Goal: Check status: Check status

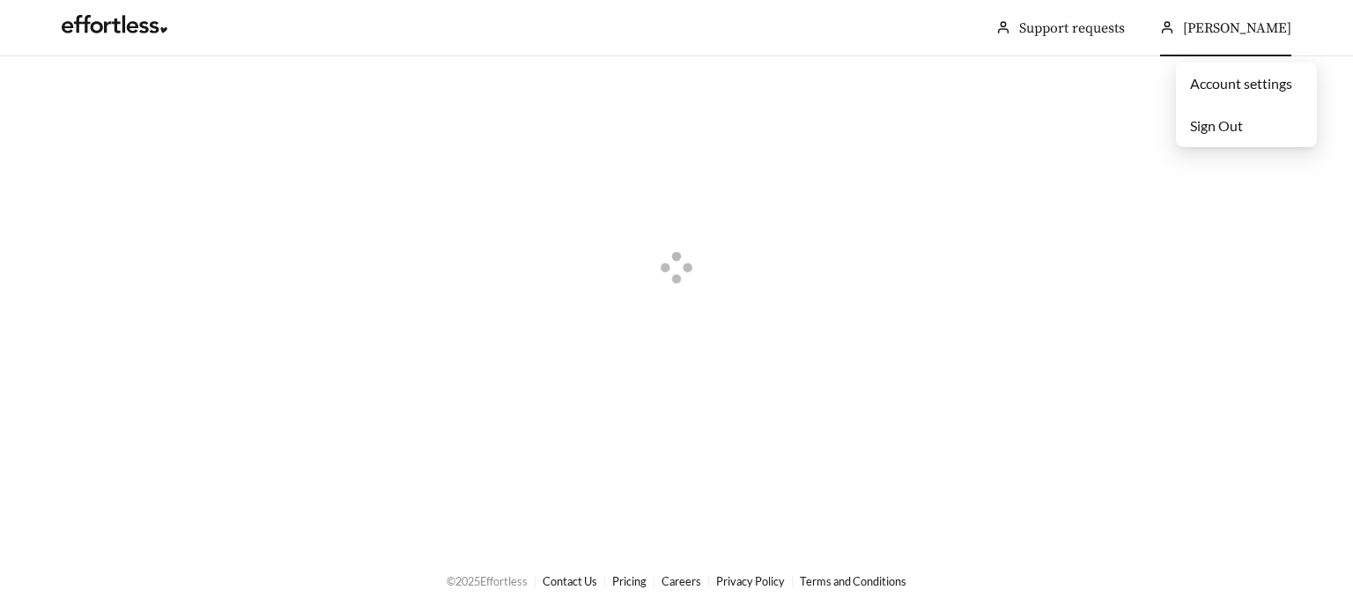
click at [1221, 129] on span "Sign Out" at bounding box center [1216, 125] width 53 height 17
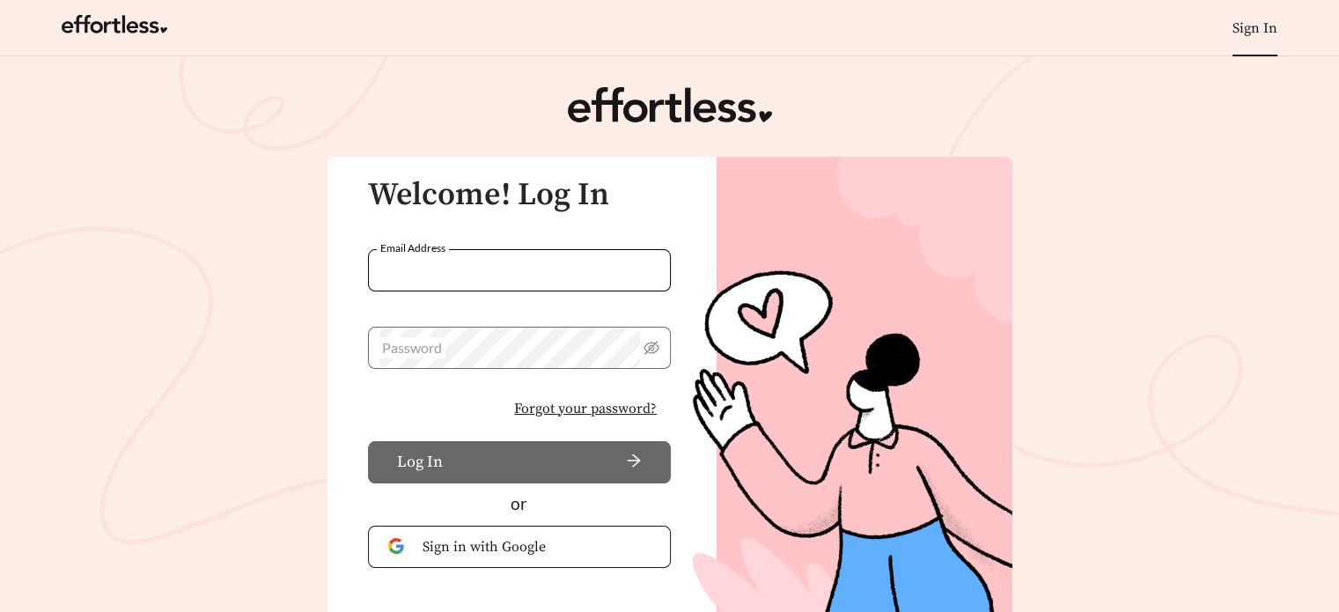
click at [476, 272] on input "Email Address" at bounding box center [520, 270] width 304 height 42
